Goal: Task Accomplishment & Management: Manage account settings

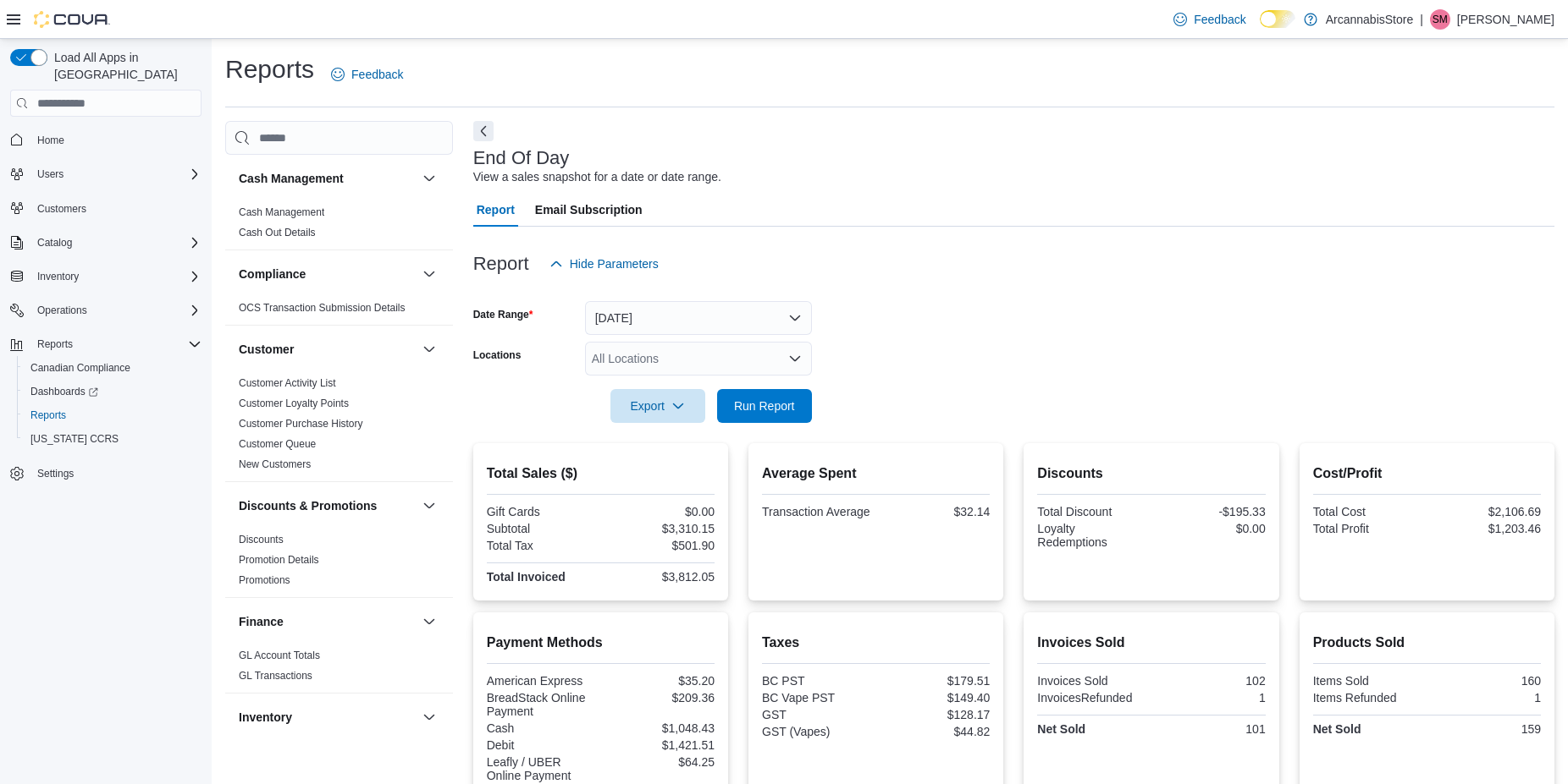
scroll to position [436, 0]
click at [437, 243] on div "Cash Management Cash Out Details" at bounding box center [339, 226] width 228 height 48
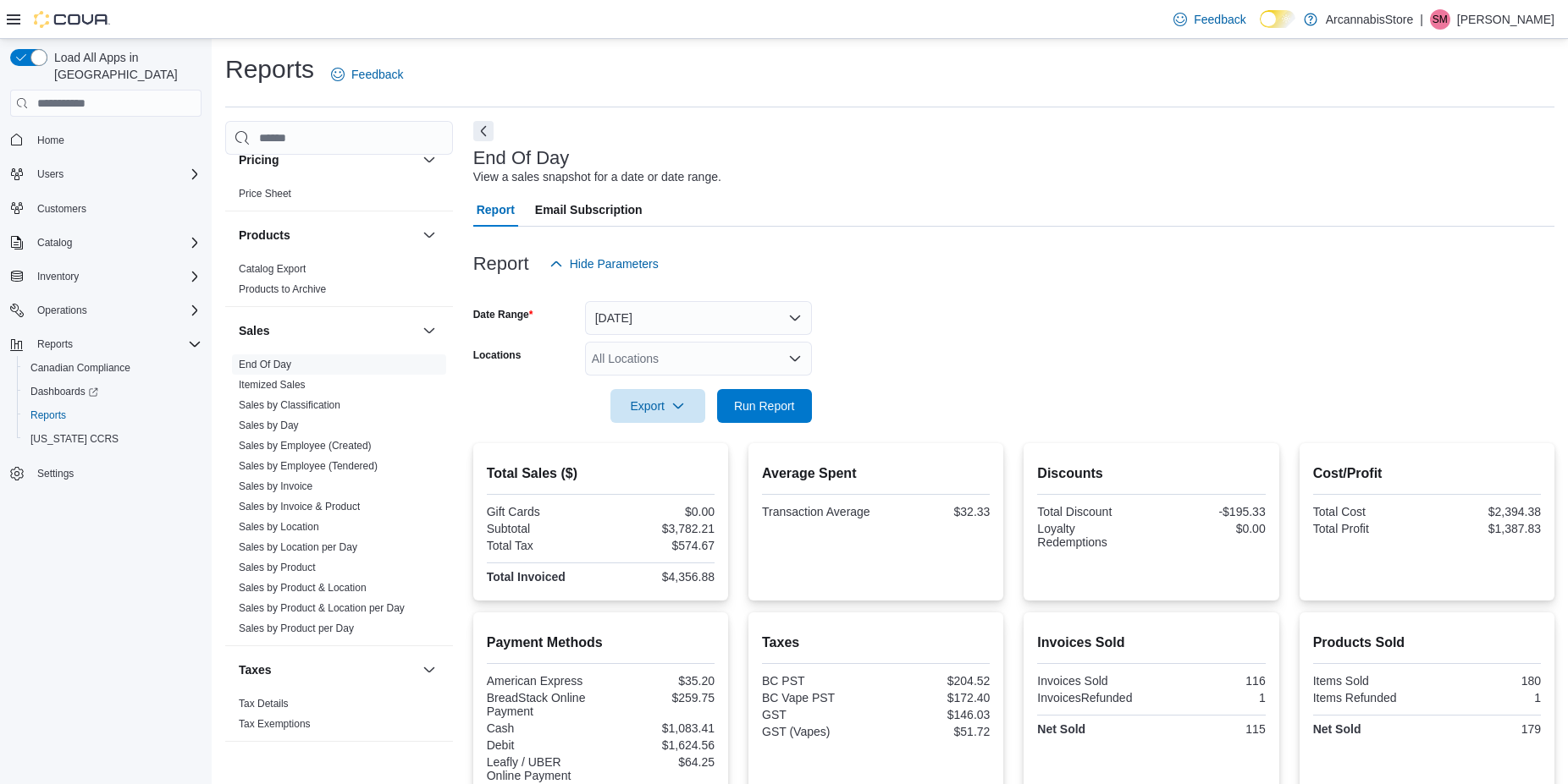
scroll to position [1042, 0]
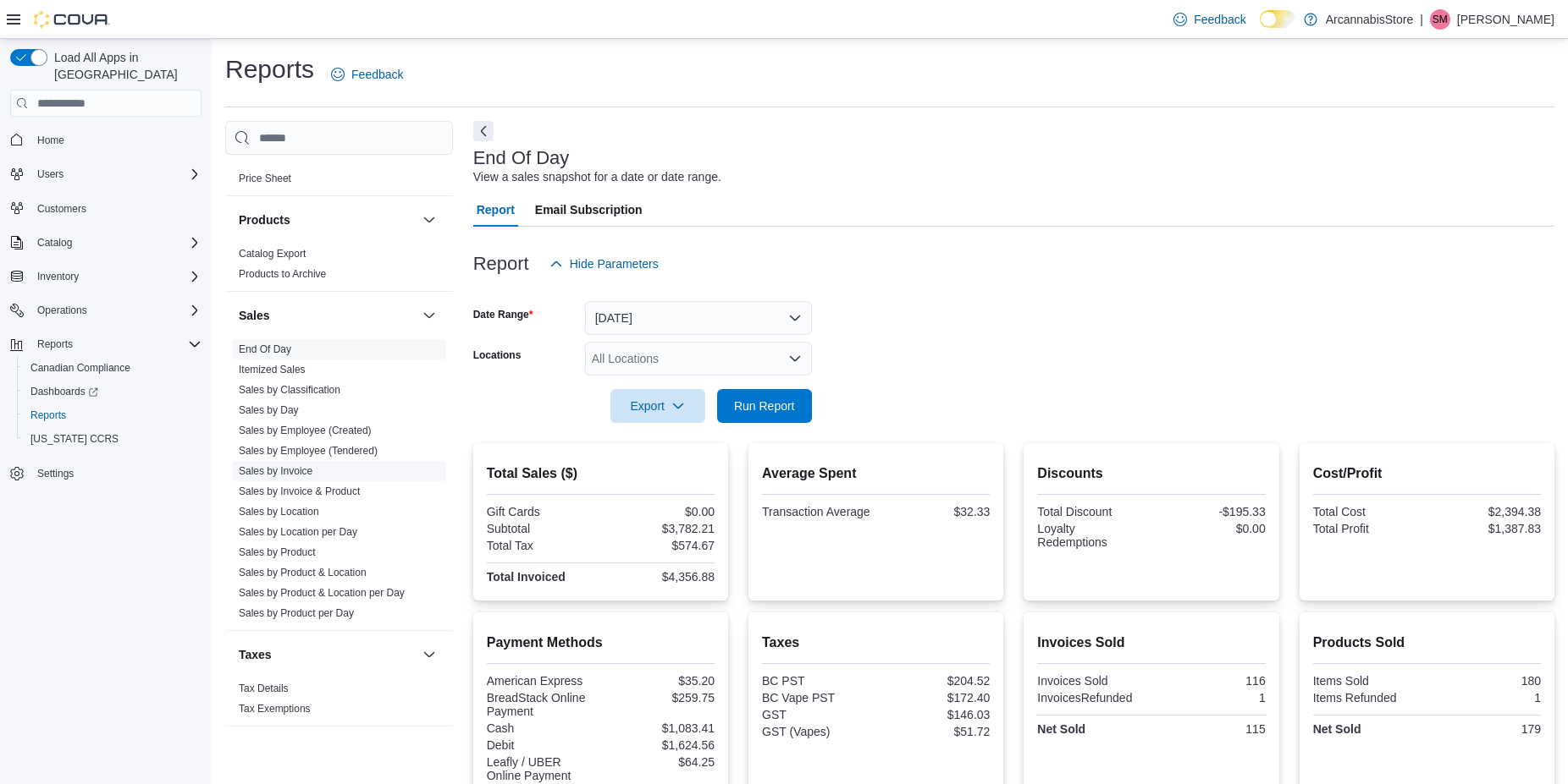
click at [290, 472] on link "Sales by Invoice" at bounding box center [276, 471] width 74 height 12
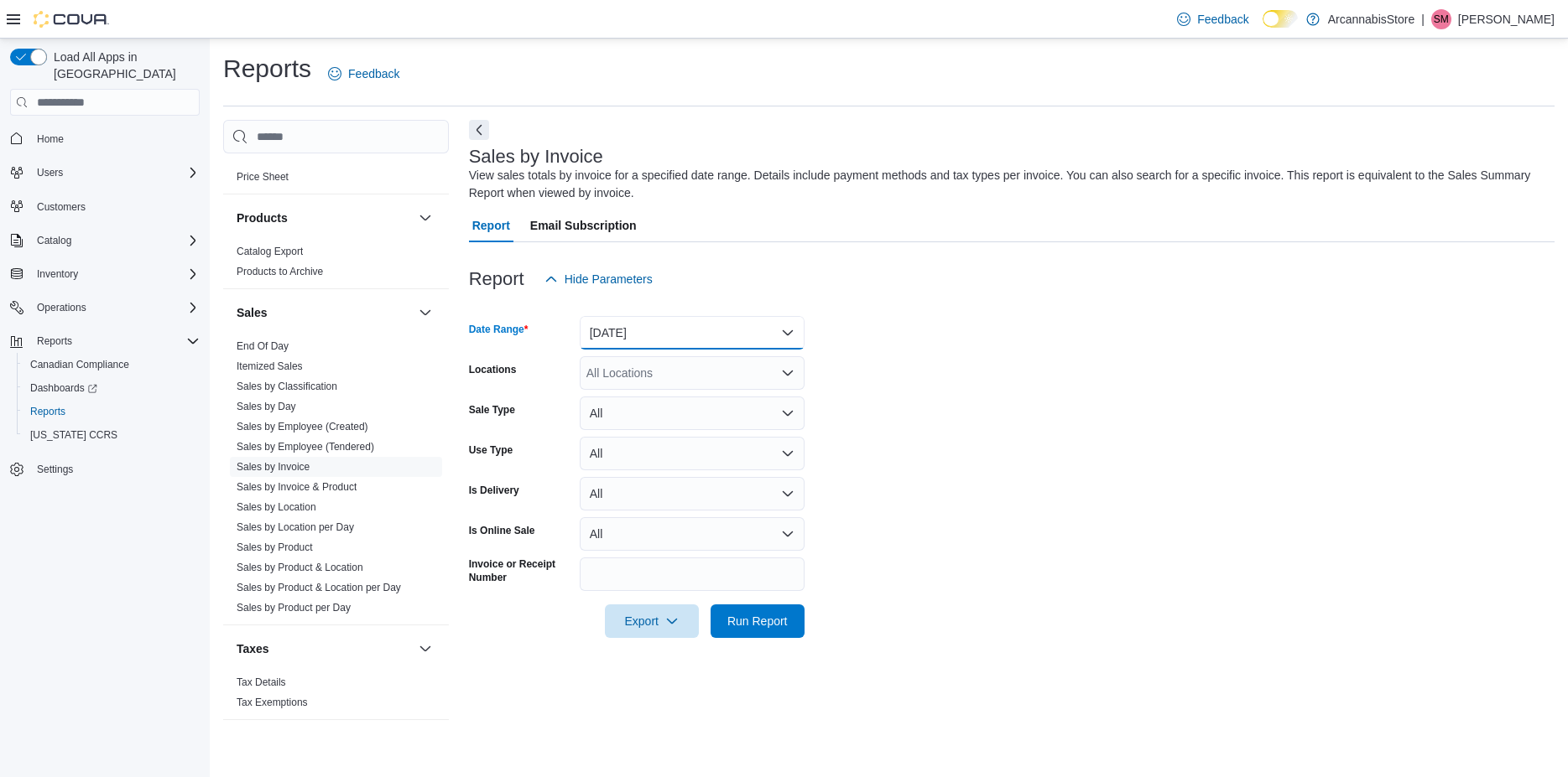
click at [704, 331] on button "Yesterday" at bounding box center [691, 333] width 225 height 34
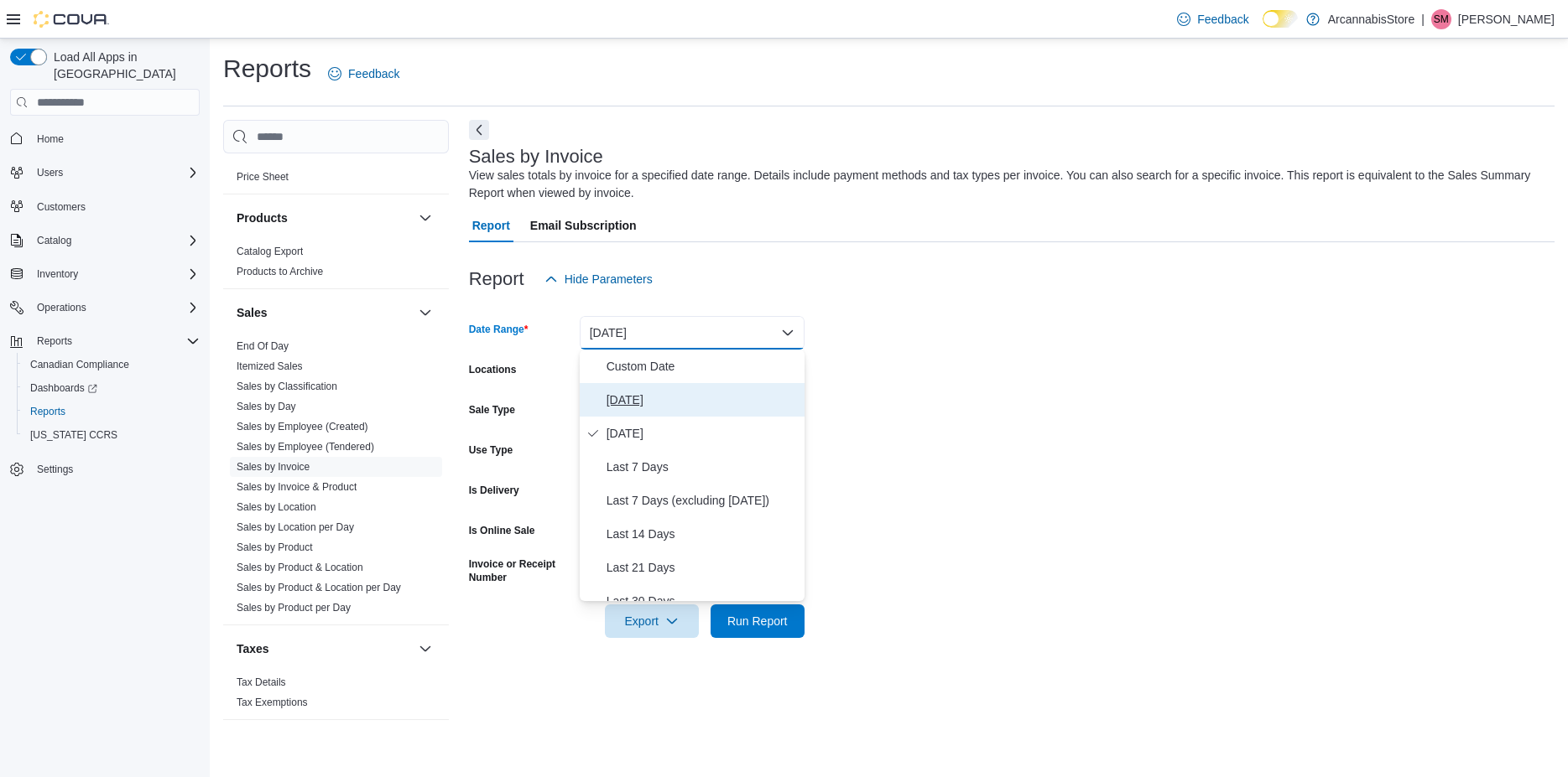
click at [682, 398] on span "Today" at bounding box center [702, 400] width 191 height 20
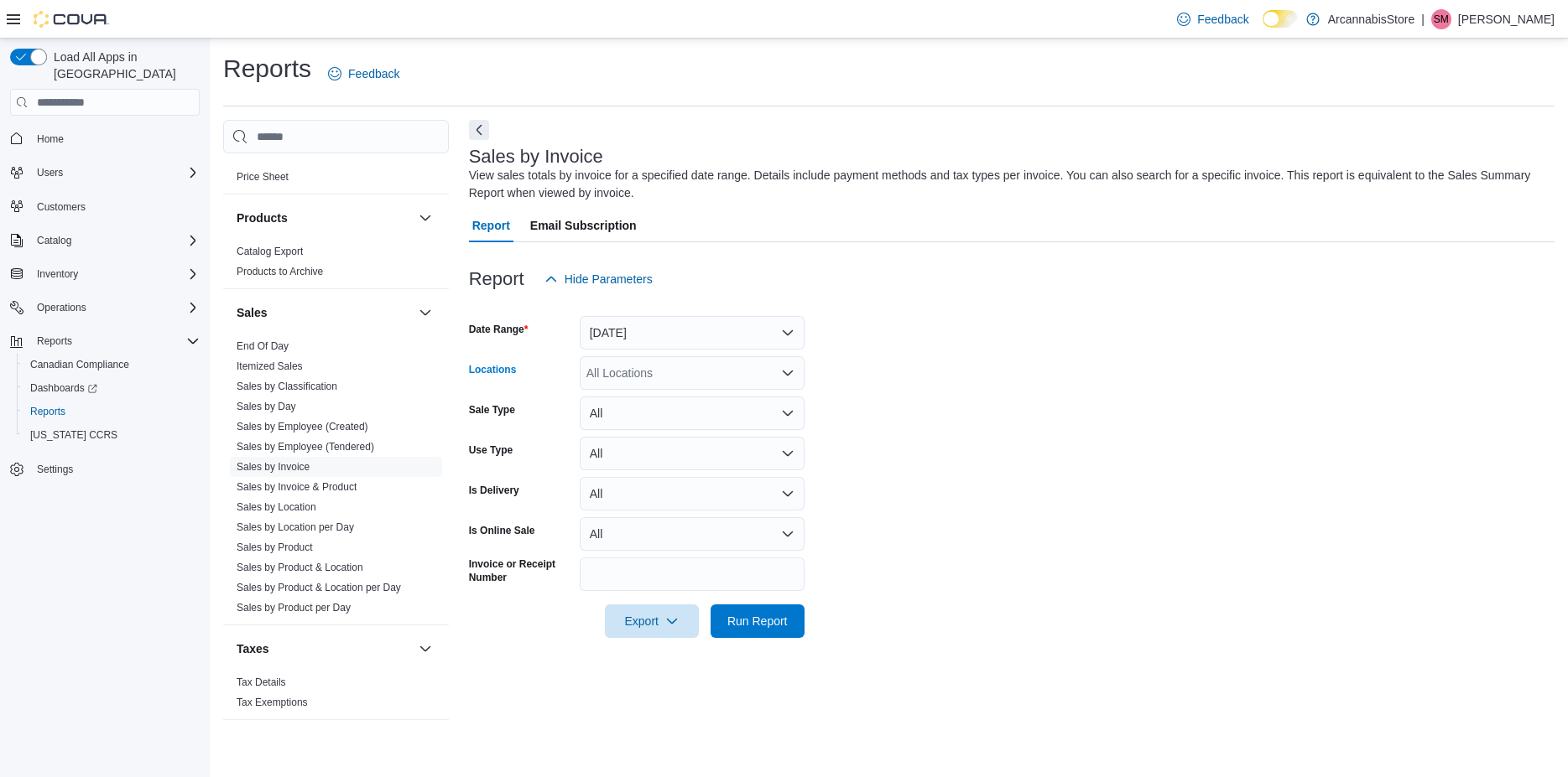
click at [684, 374] on div "All Locations" at bounding box center [691, 373] width 225 height 34
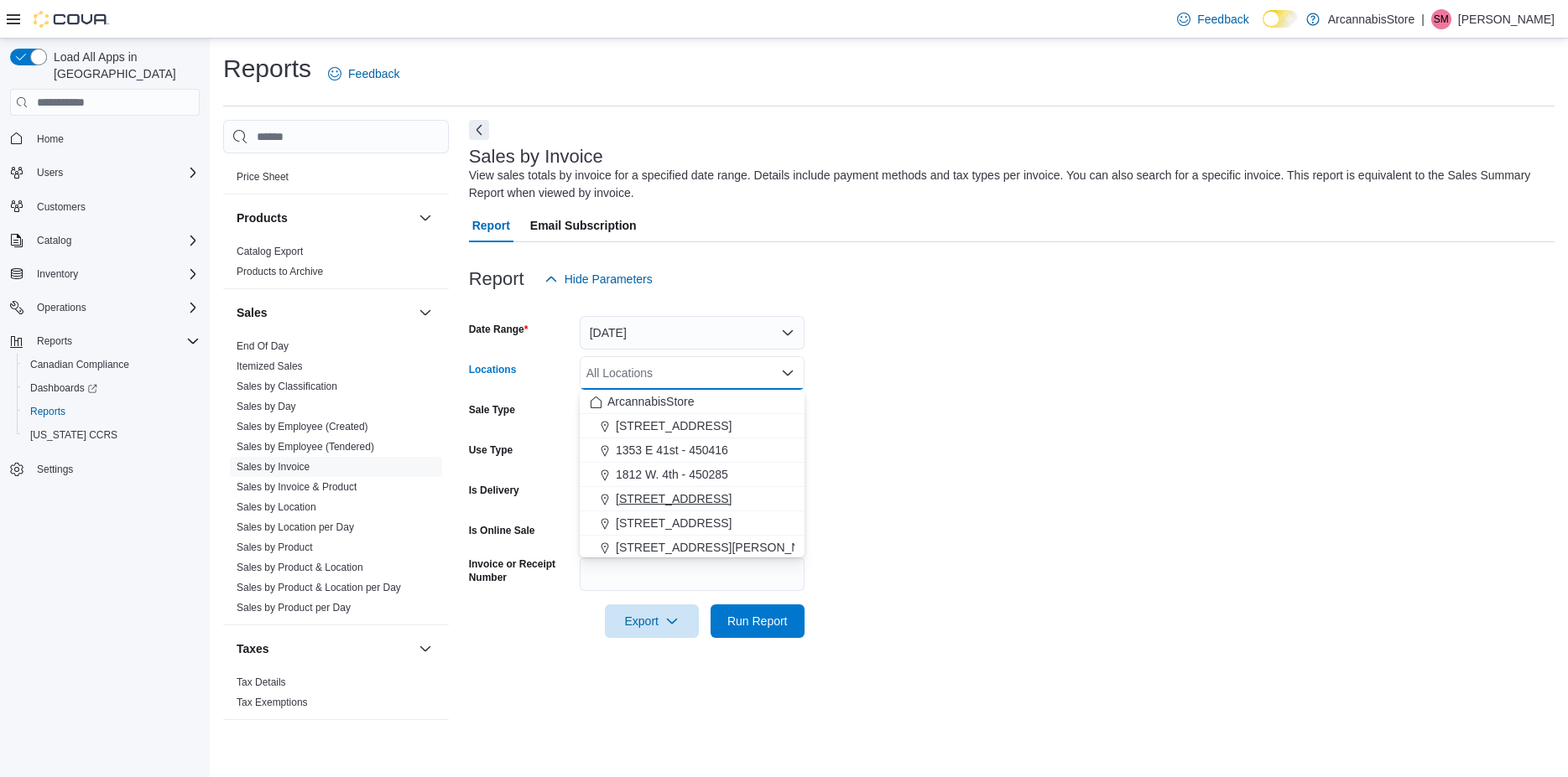
click at [673, 504] on span "225 SE Marine Dr - 450229" at bounding box center [674, 498] width 116 height 16
click at [838, 489] on form "Date Range Today Locations 225 SE Marine Dr - 450229 Combo box. Selected. 225 S…" at bounding box center [1012, 467] width 1085 height 343
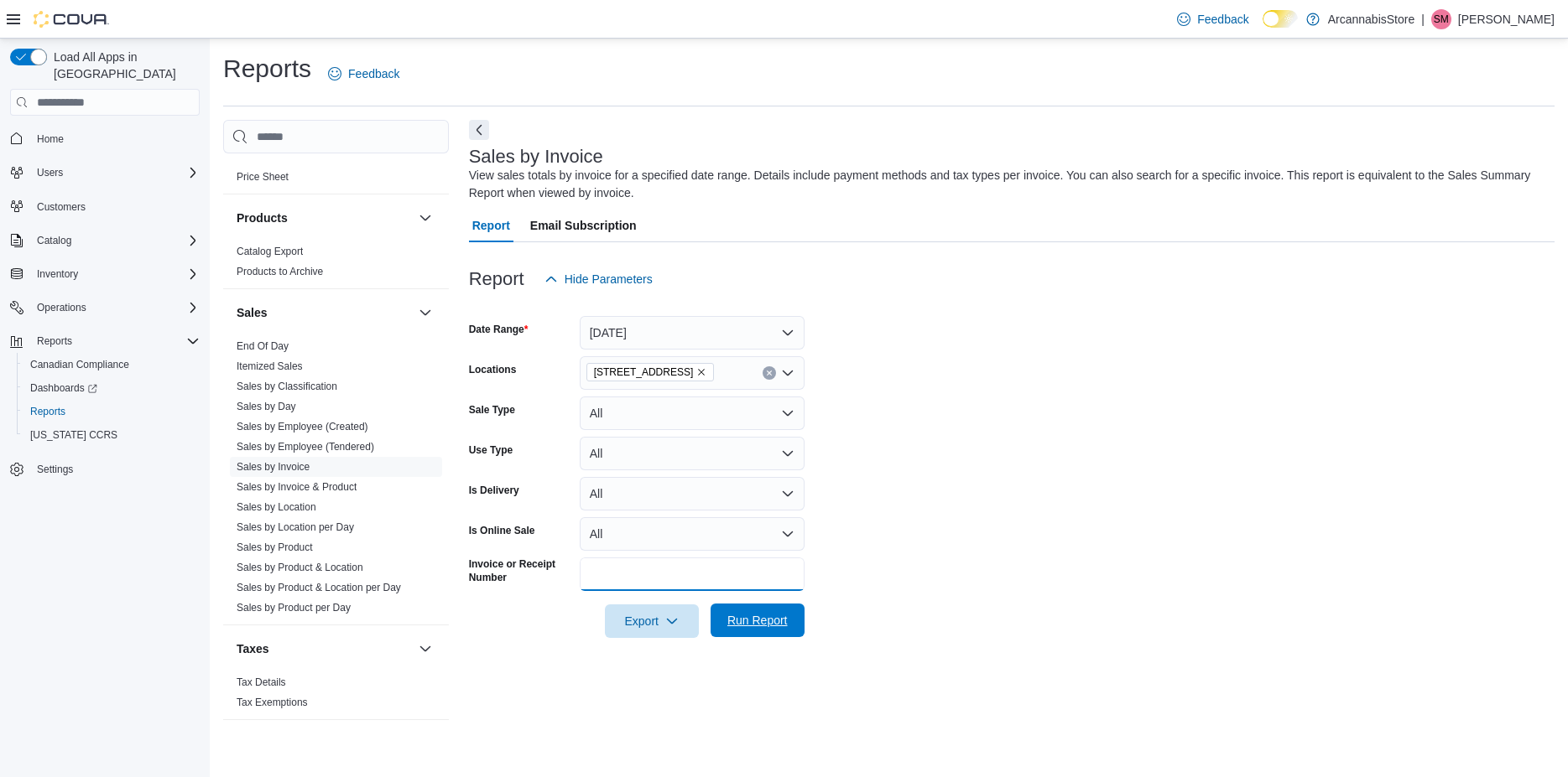
drag, startPoint x: 744, startPoint y: 587, endPoint x: 742, endPoint y: 607, distance: 20.1
click at [744, 592] on input "Invoice or Receipt Number" at bounding box center [691, 574] width 225 height 34
click at [742, 610] on span "Run Report" at bounding box center [757, 621] width 73 height 34
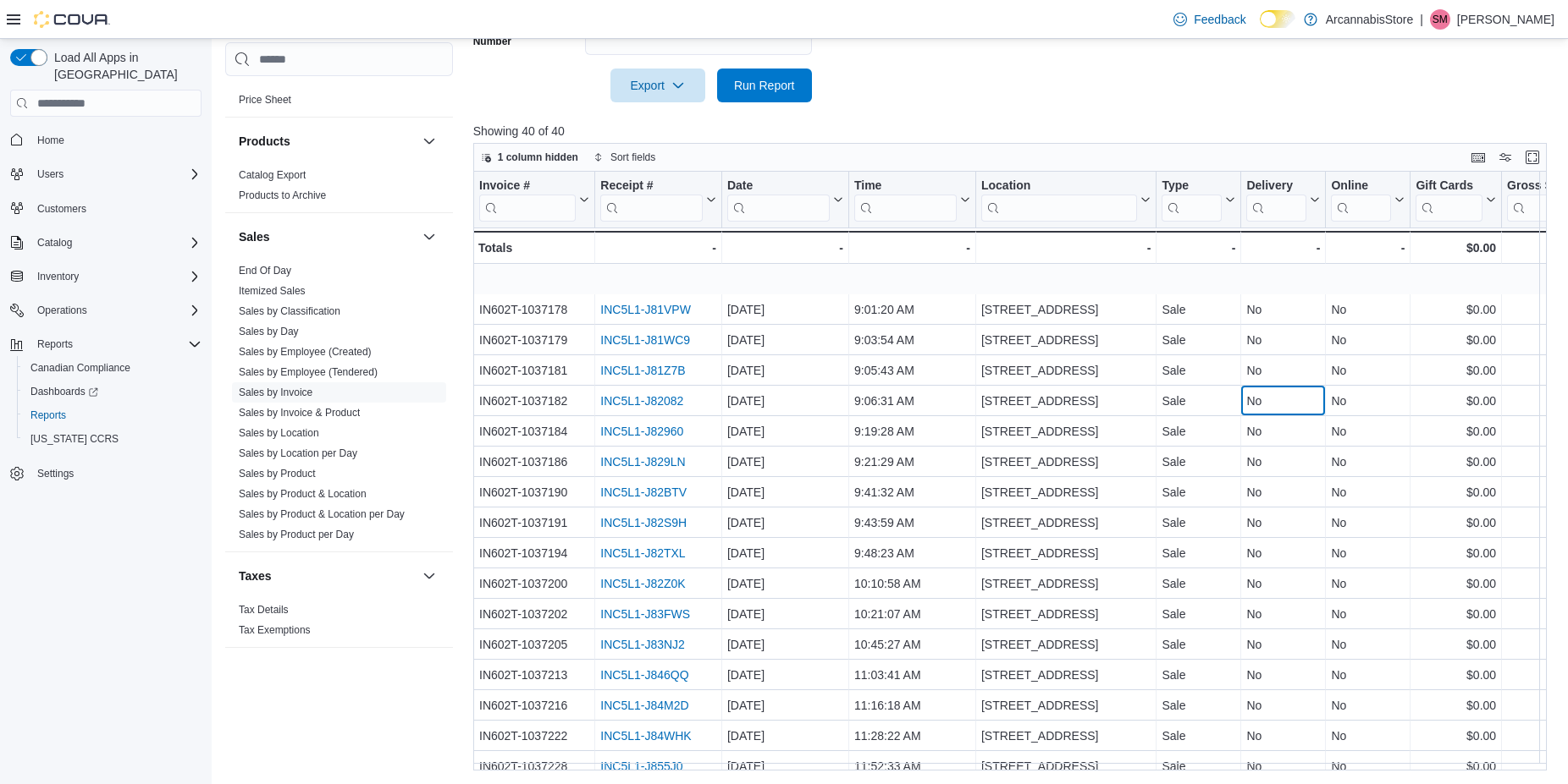
scroll to position [719, 0]
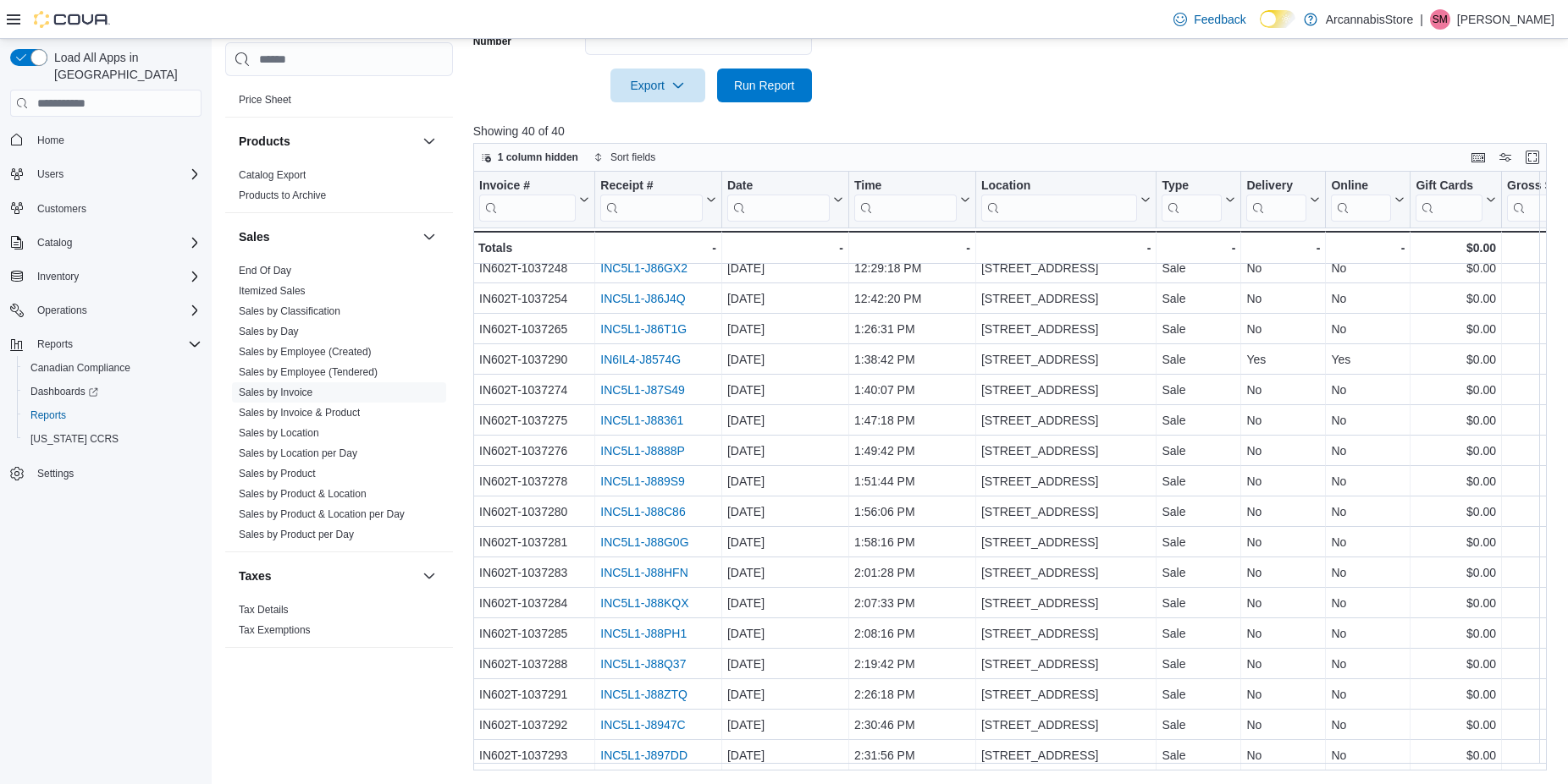
drag, startPoint x: 1257, startPoint y: 397, endPoint x: 1244, endPoint y: 590, distance: 193.4
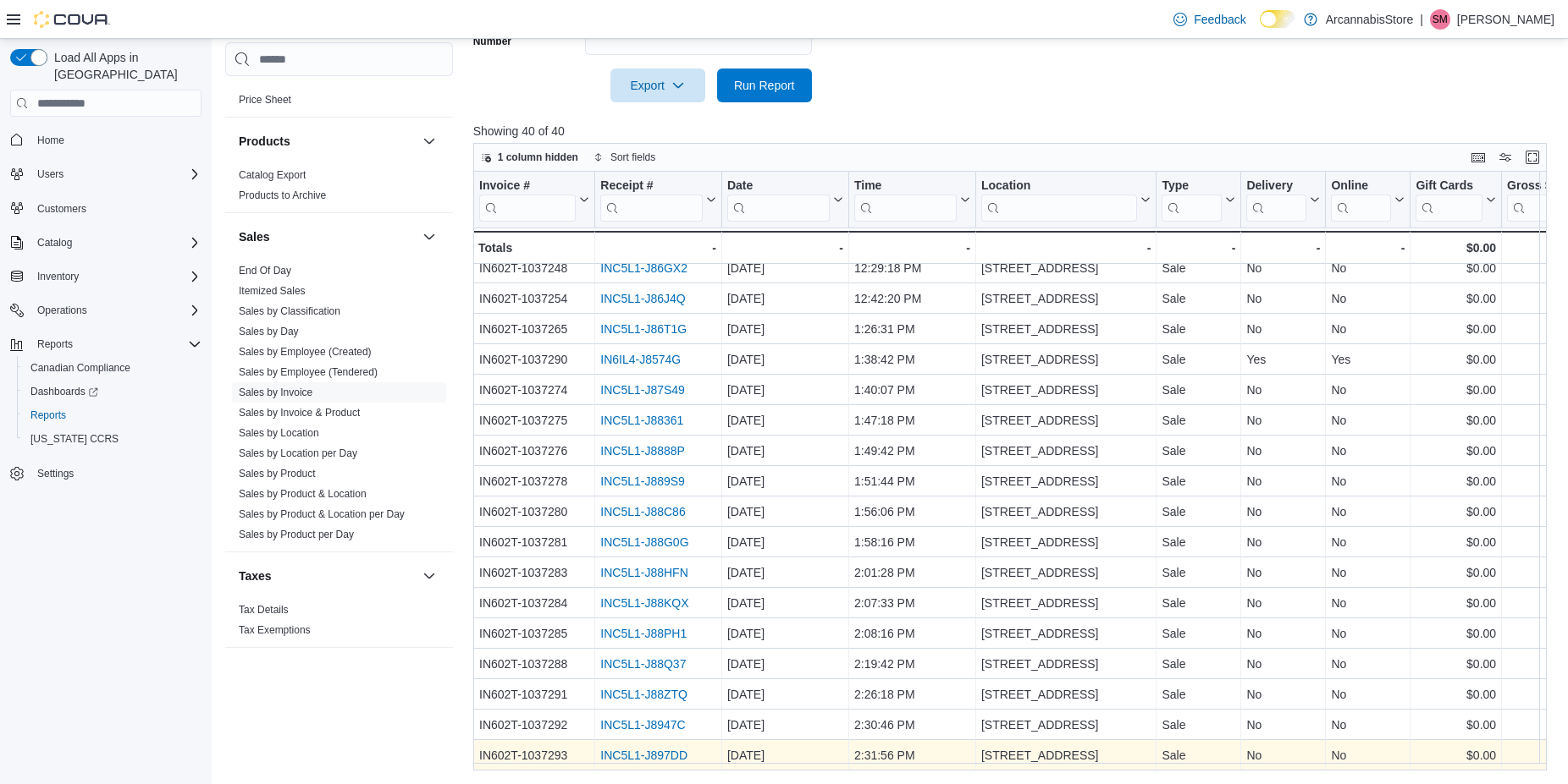
click at [649, 750] on link "INC5L1-J897DD" at bounding box center [643, 757] width 87 height 14
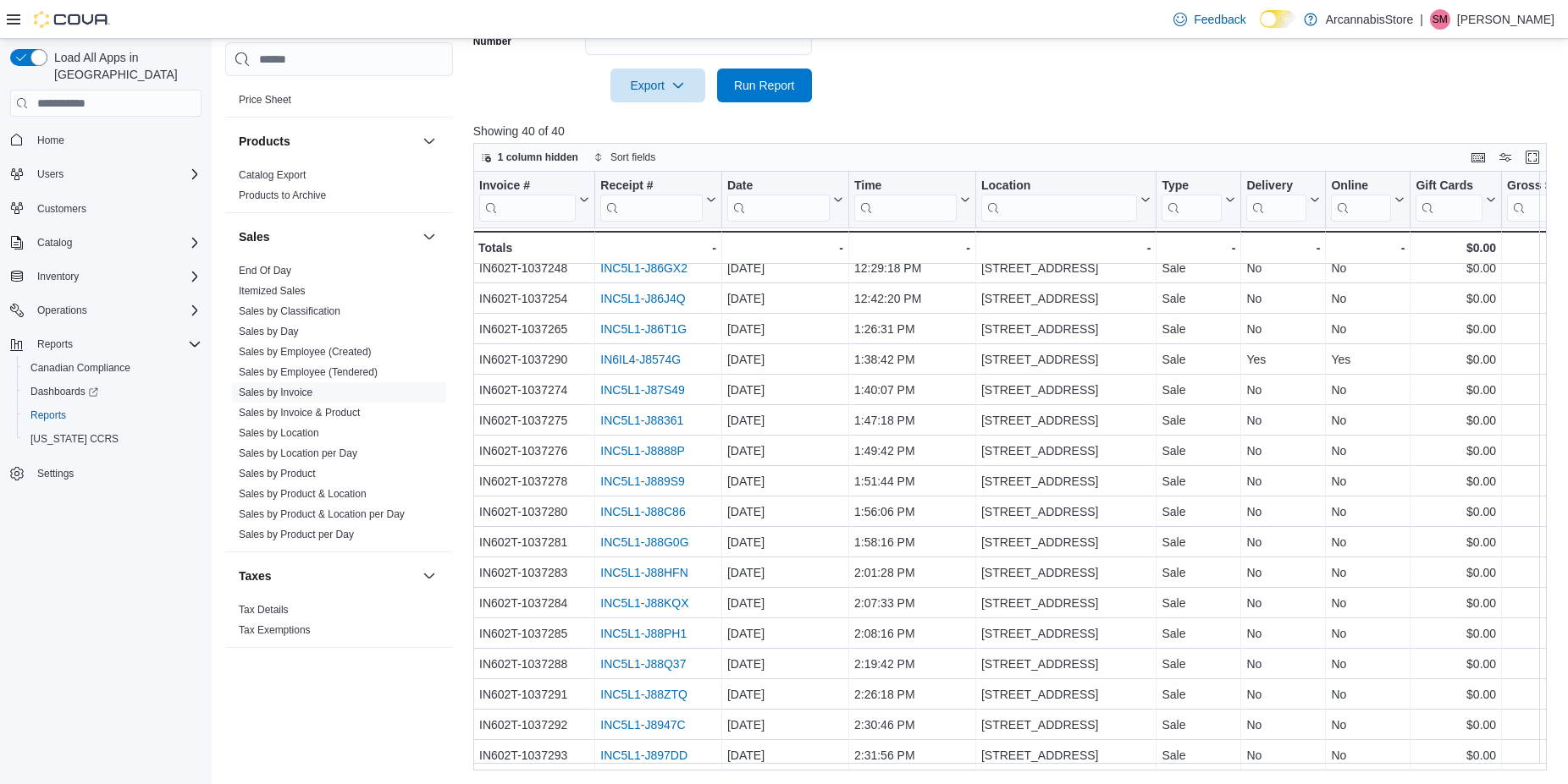
click at [274, 260] on div "Sales" at bounding box center [339, 237] width 228 height 48
click at [271, 270] on link "End Of Day" at bounding box center [265, 271] width 53 height 12
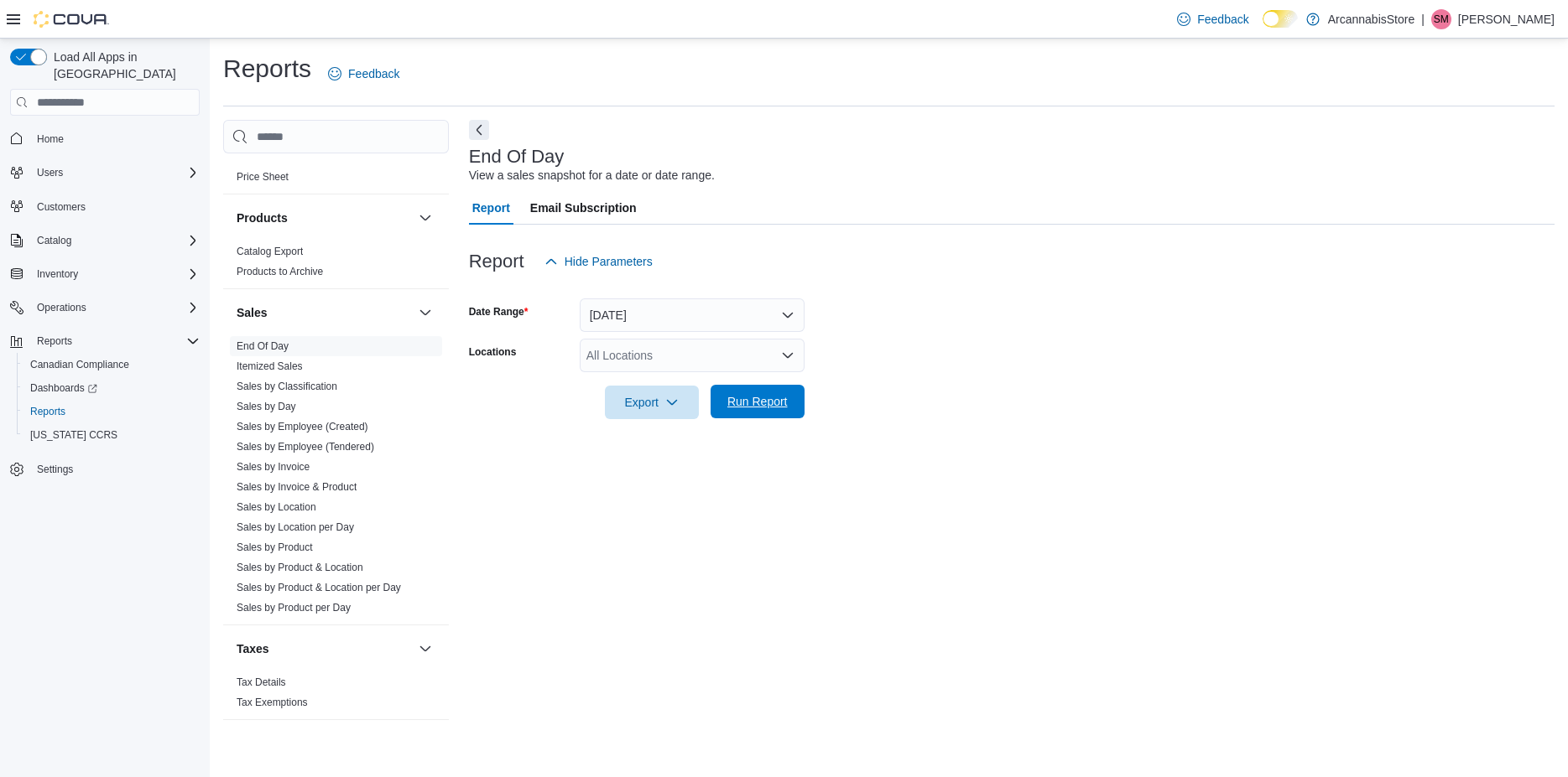
click at [758, 394] on span "Run Report" at bounding box center [757, 402] width 73 height 34
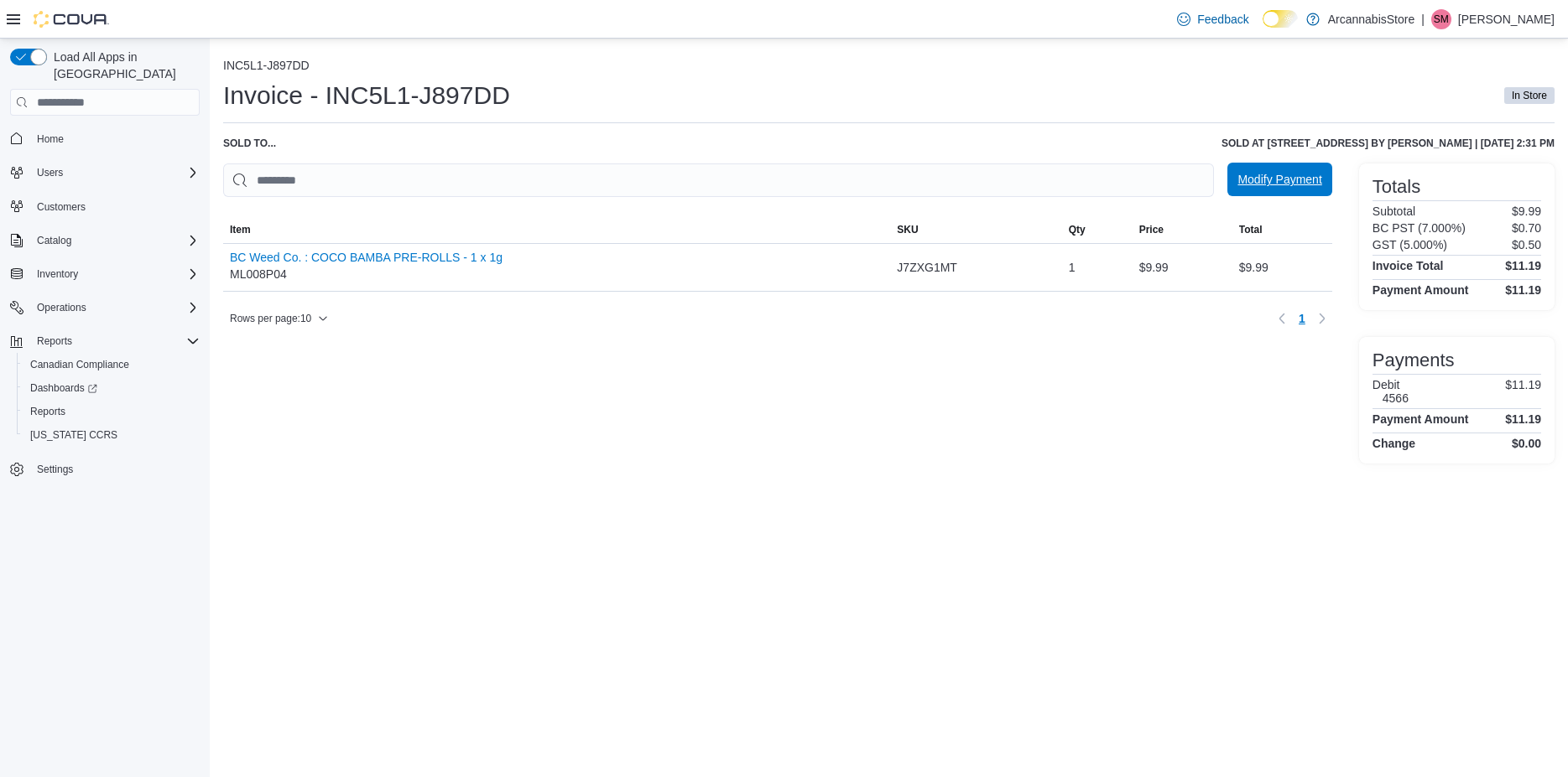
click at [1266, 179] on span "Modify Payment" at bounding box center [1279, 179] width 84 height 16
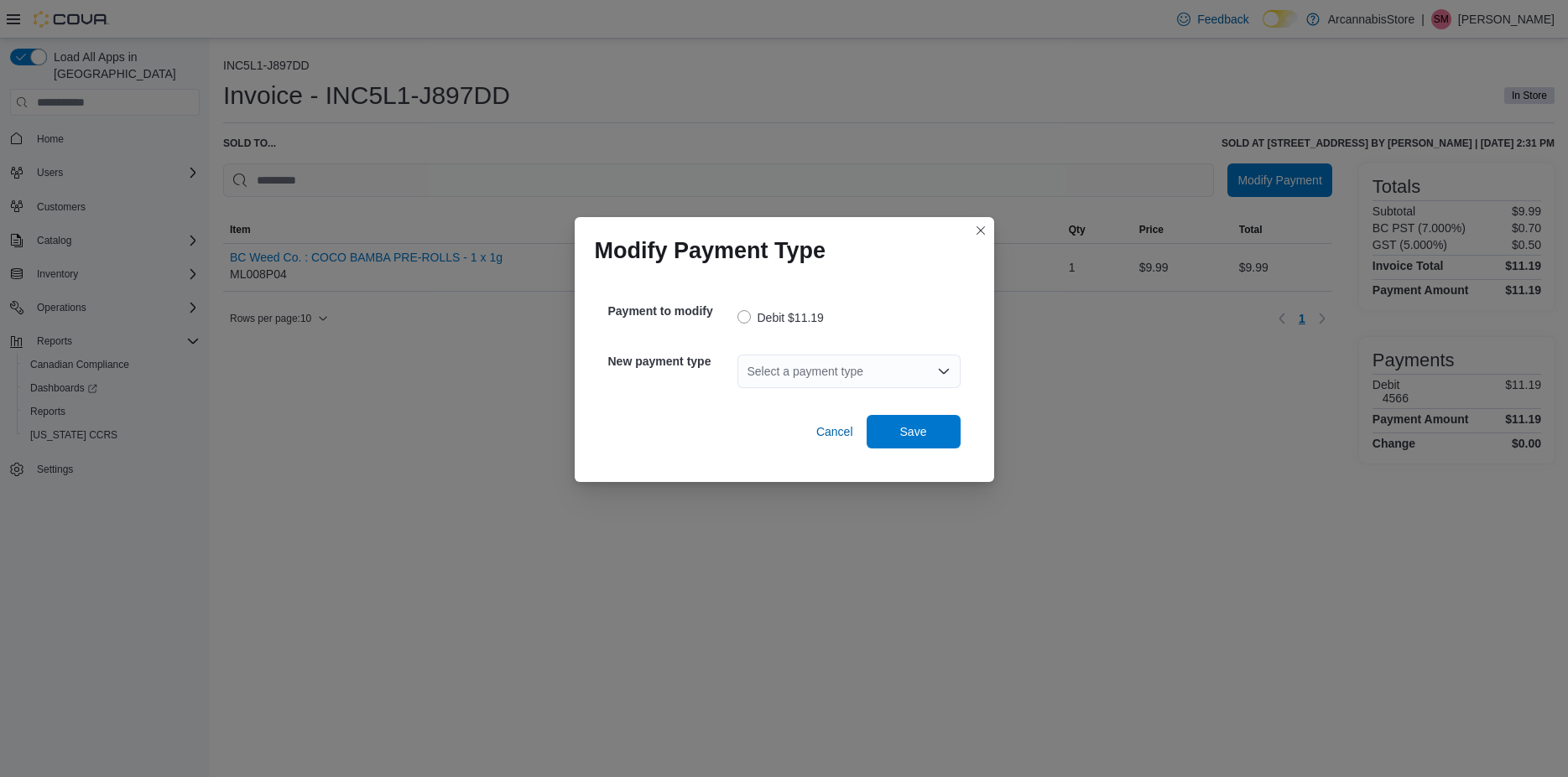
click at [804, 373] on div "Select a payment type" at bounding box center [849, 372] width 223 height 34
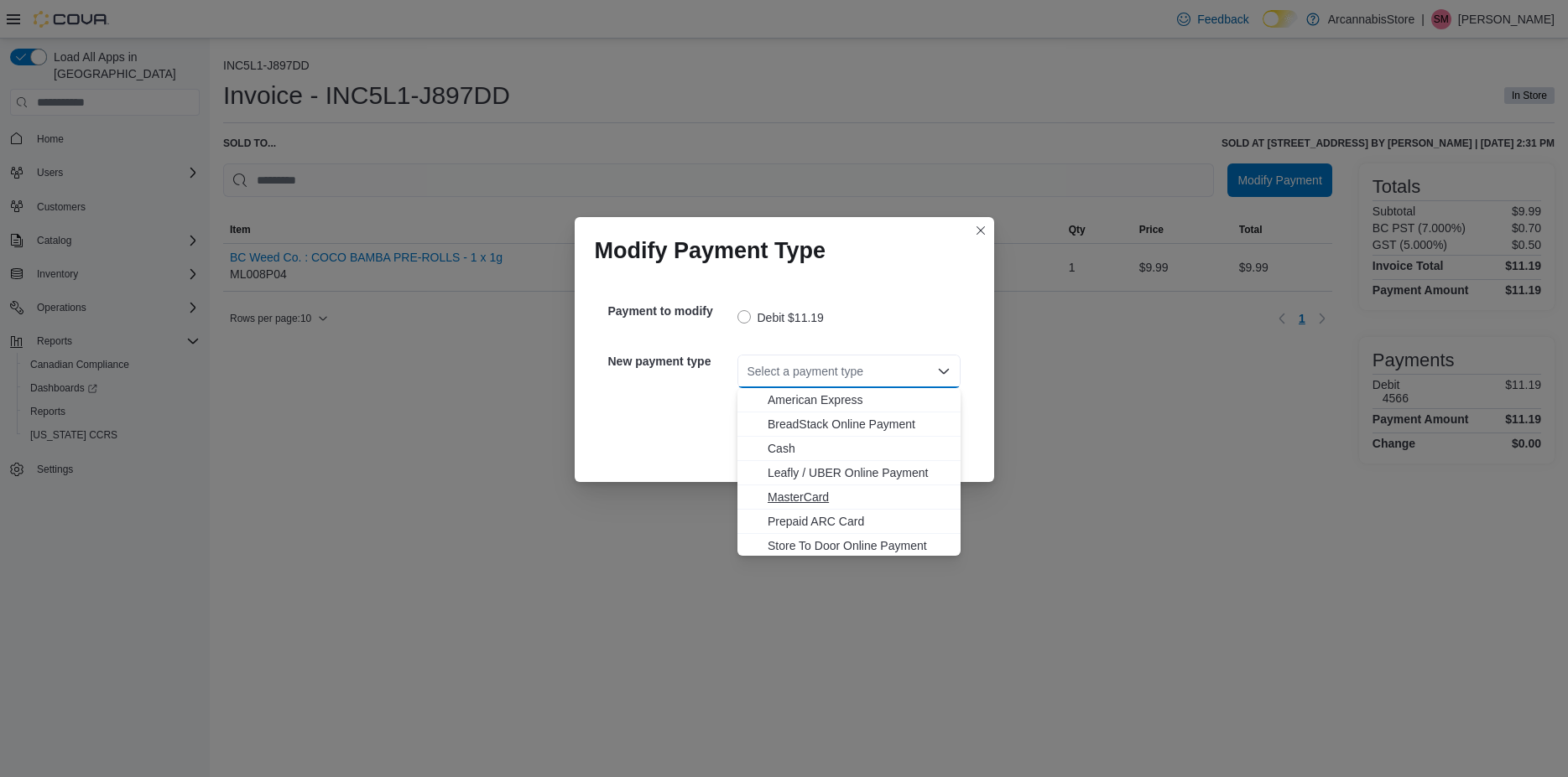
scroll to position [27, 0]
click at [797, 546] on span "Visa" at bounding box center [858, 542] width 182 height 16
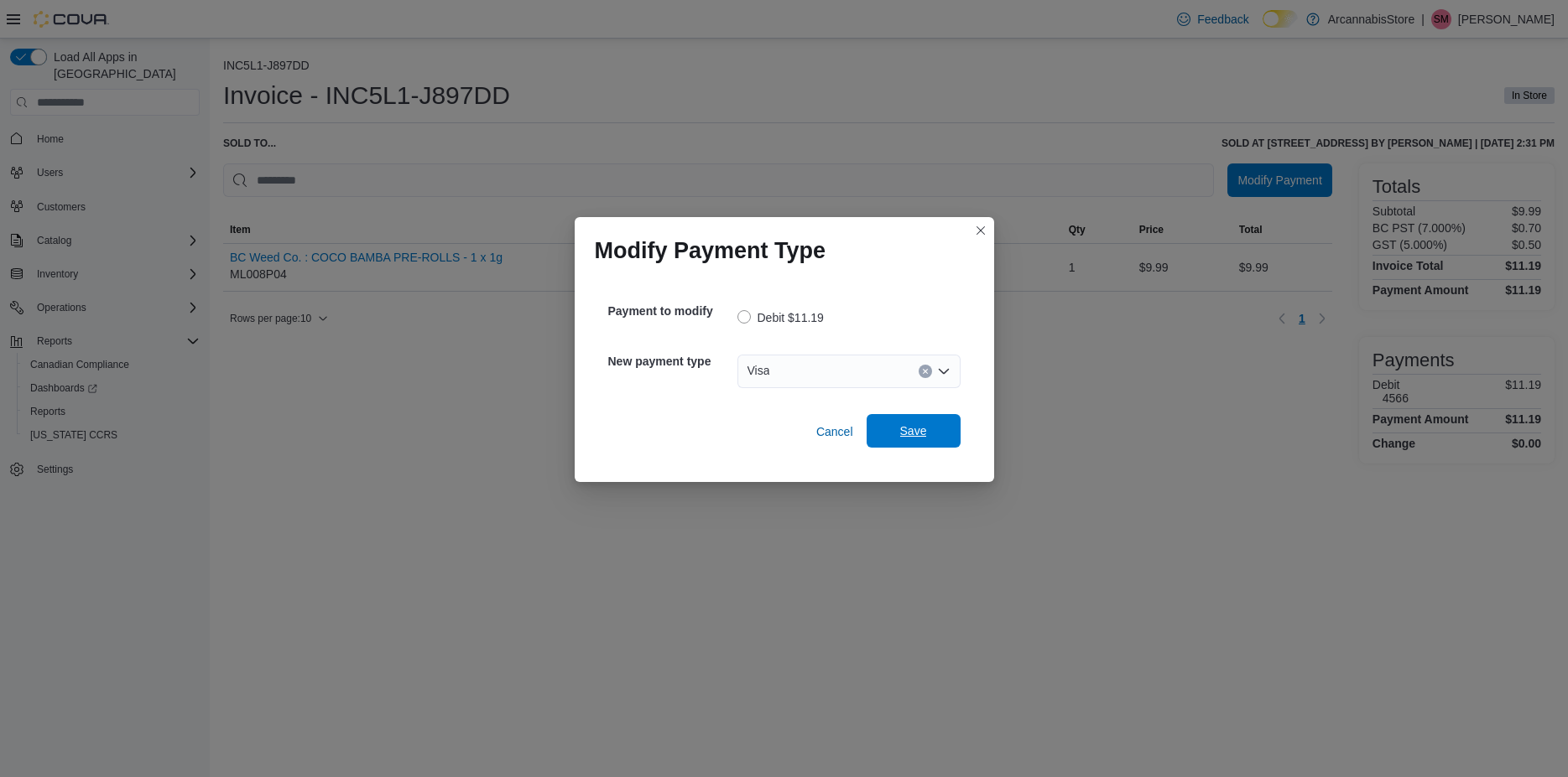
click at [944, 438] on span "Save" at bounding box center [913, 430] width 73 height 34
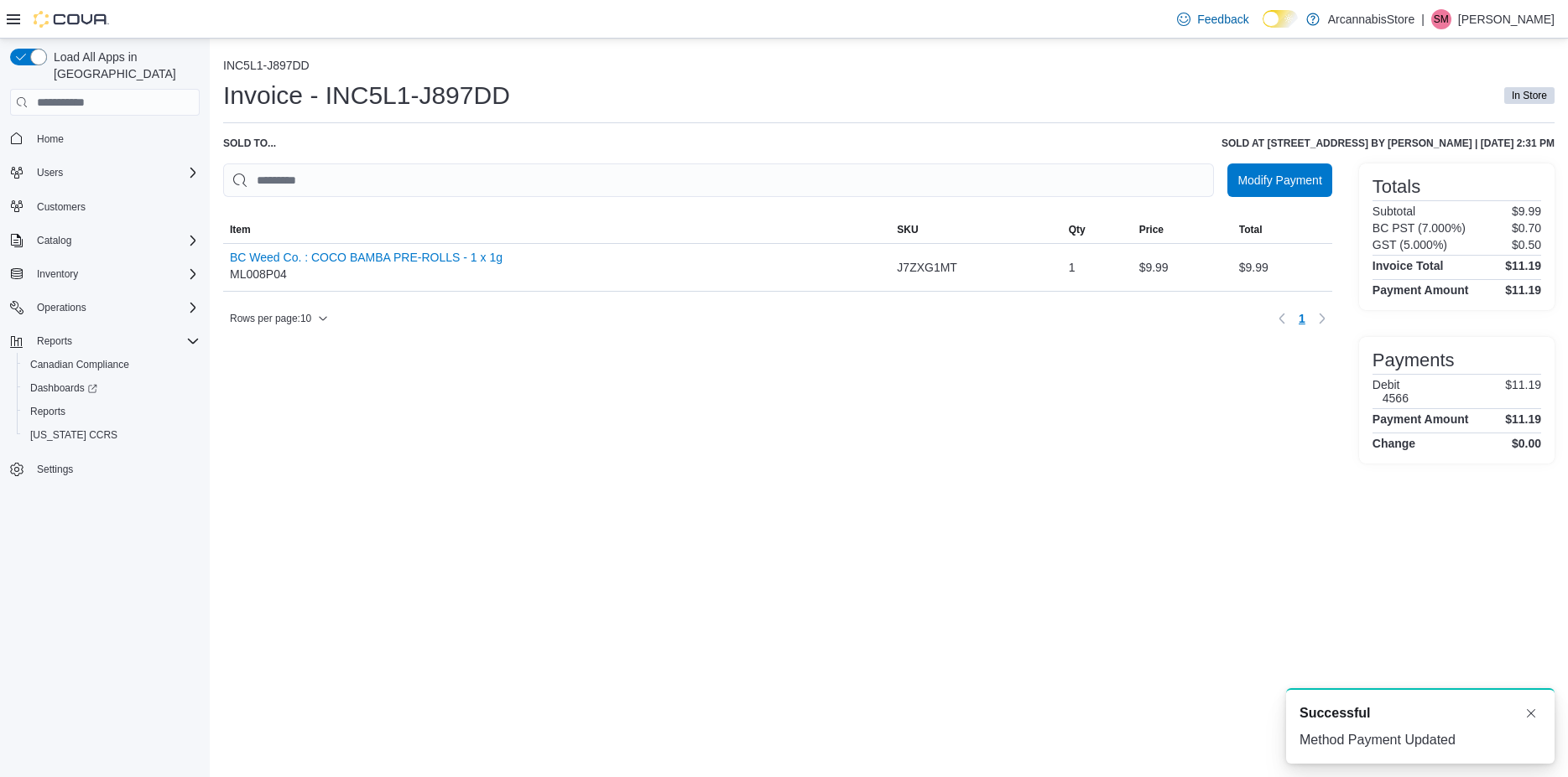
scroll to position [0, 0]
